Goal: Task Accomplishment & Management: Manage account settings

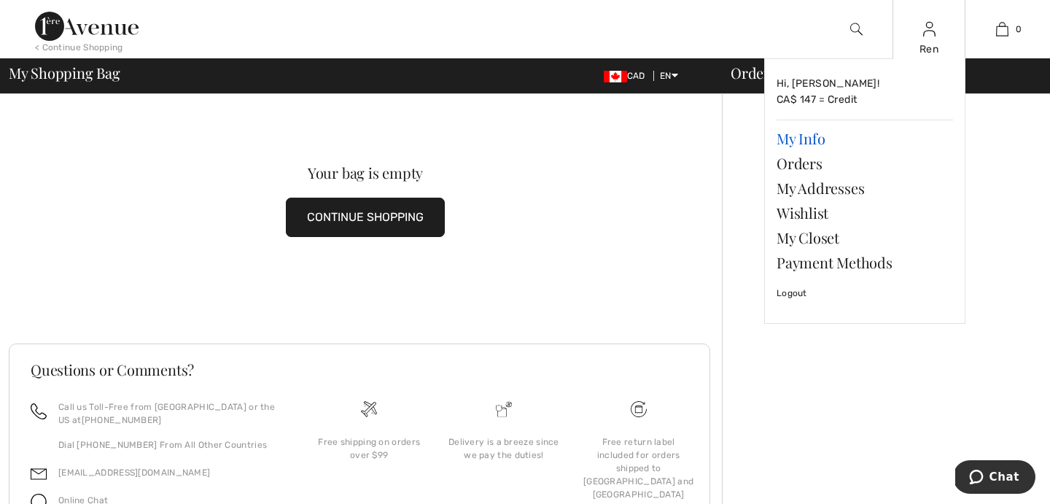
click at [807, 140] on link "My Info" at bounding box center [865, 138] width 176 height 25
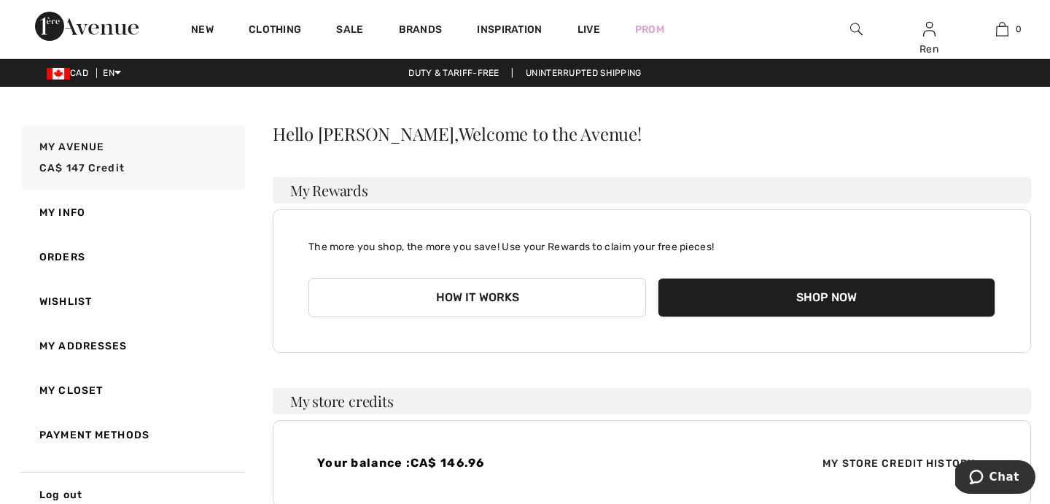
click at [696, 443] on div "Your balance : CA$ 146.96 My Store Credit History" at bounding box center [652, 463] width 758 height 87
click at [71, 214] on link "My Info" at bounding box center [132, 212] width 226 height 44
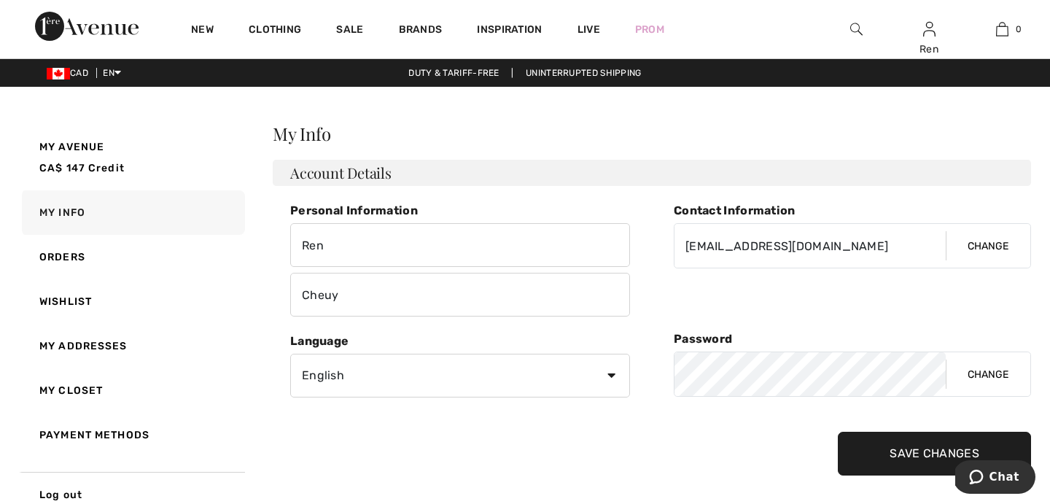
click at [1009, 373] on button "Change" at bounding box center [988, 374] width 85 height 44
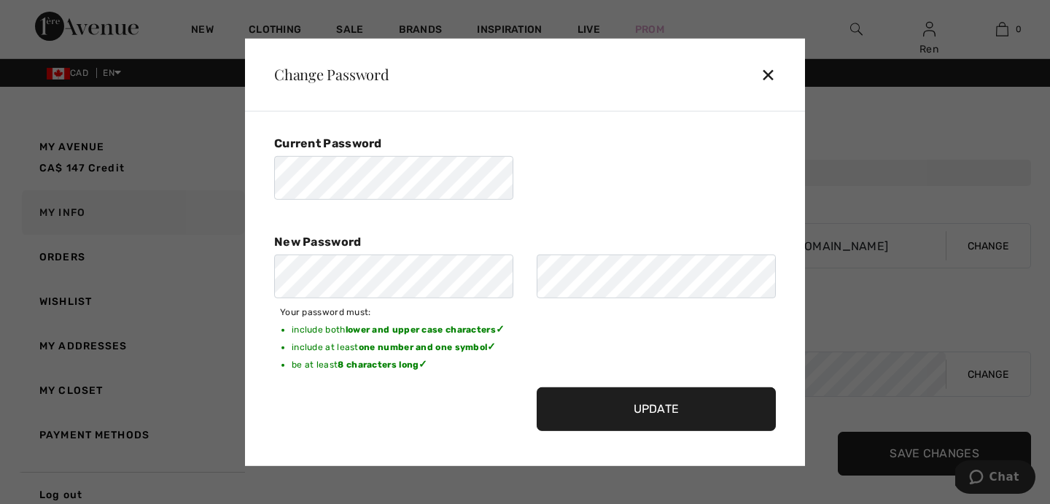
click at [658, 406] on input "Update" at bounding box center [656, 409] width 239 height 44
